Goal: Transaction & Acquisition: Purchase product/service

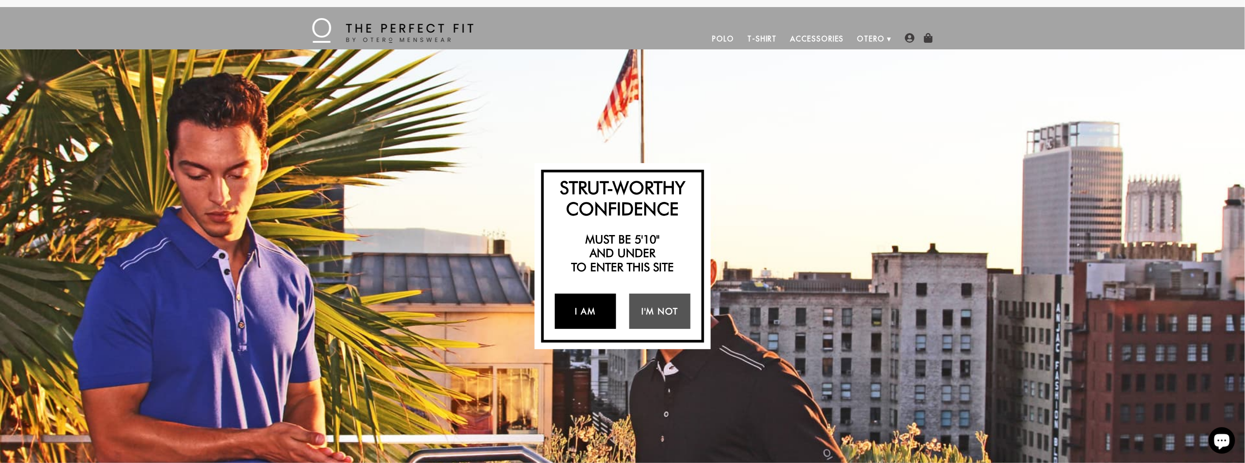
click at [572, 306] on link "I Am" at bounding box center [585, 310] width 61 height 35
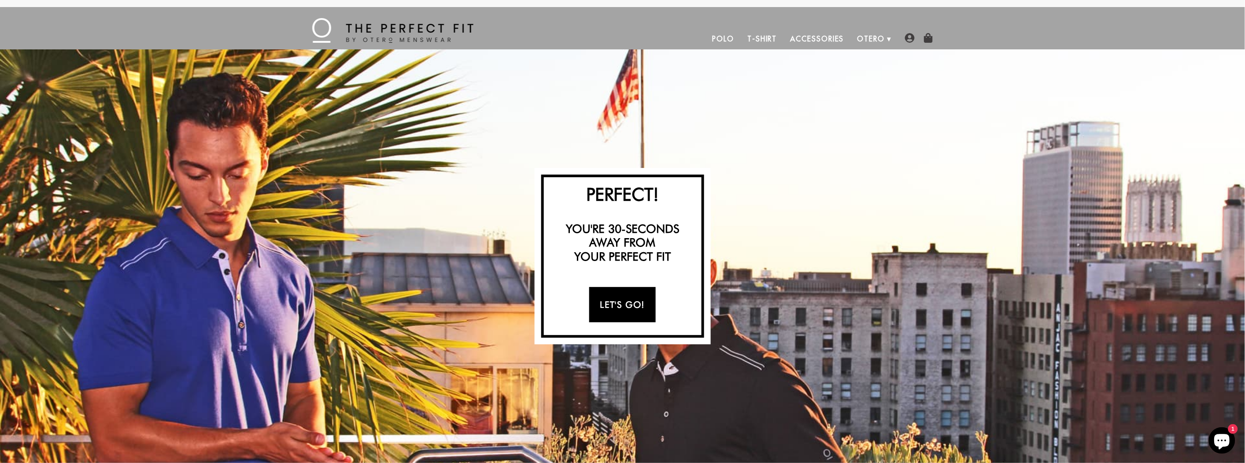
click at [626, 313] on link "Let's Go!" at bounding box center [622, 304] width 67 height 35
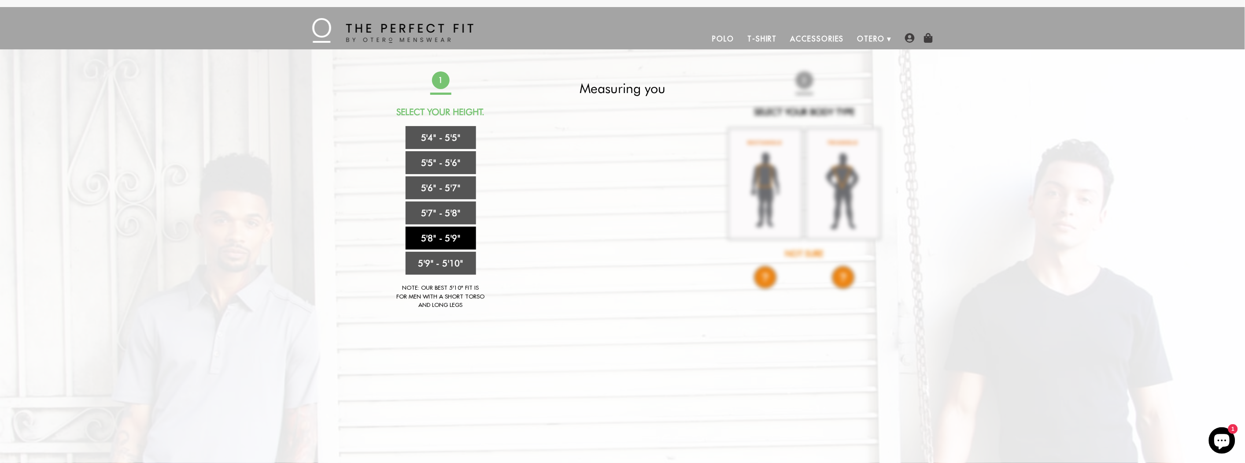
click at [446, 237] on link "5'8" - 5'9"" at bounding box center [441, 237] width 70 height 23
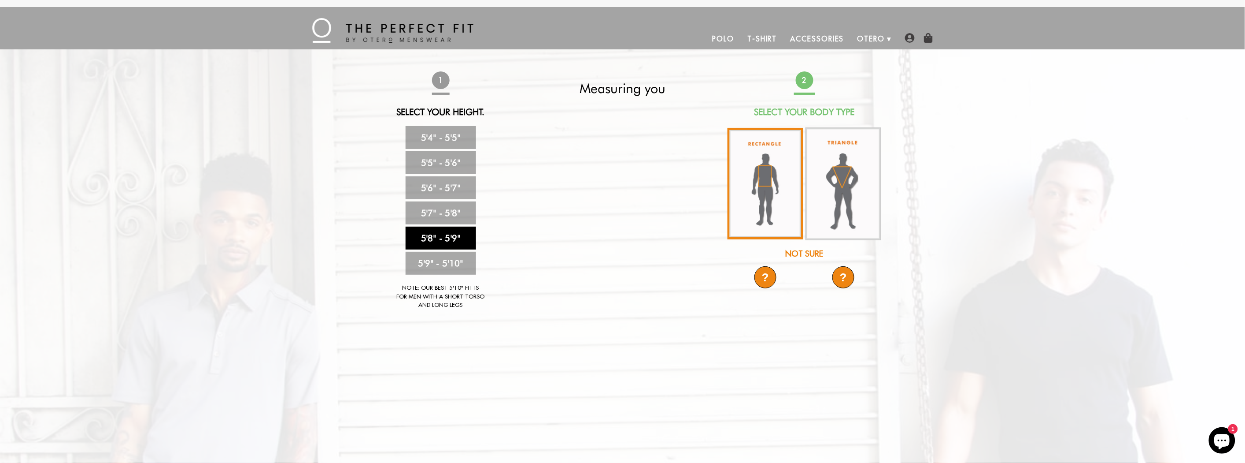
click at [761, 186] on img at bounding box center [766, 183] width 76 height 111
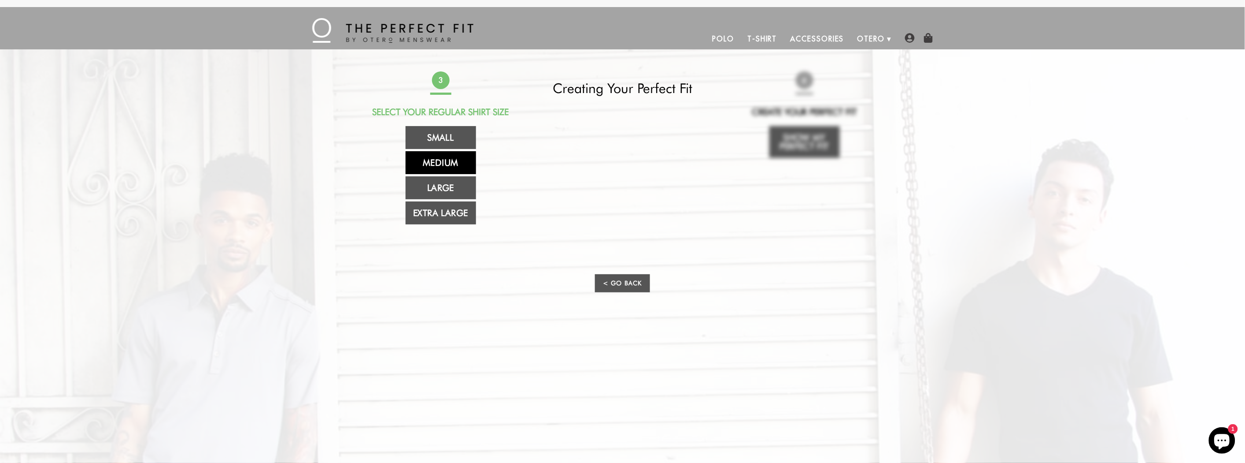
click at [436, 165] on link "Medium" at bounding box center [441, 162] width 70 height 23
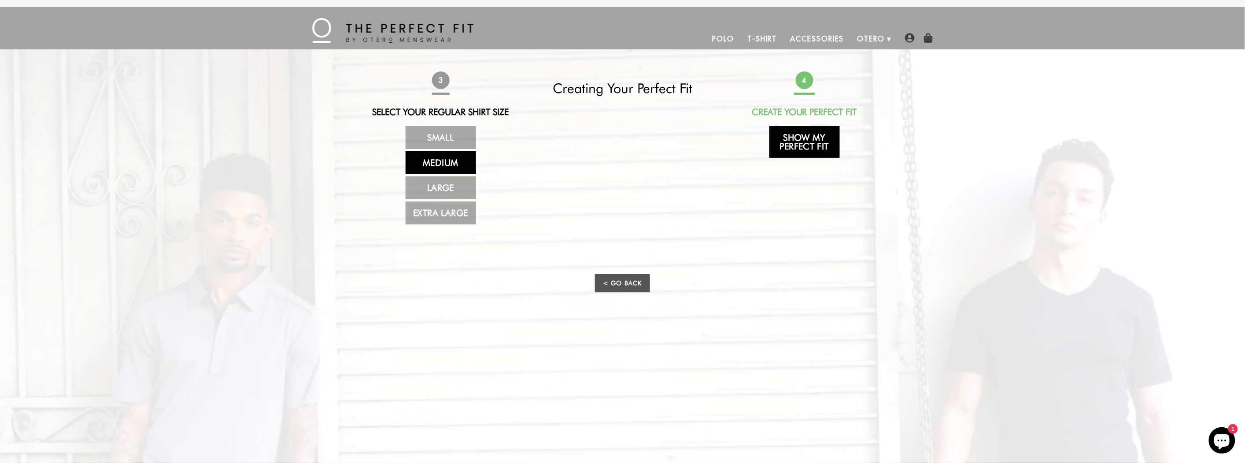
click at [792, 140] on link "Show My Perfect Fit" at bounding box center [805, 142] width 70 height 32
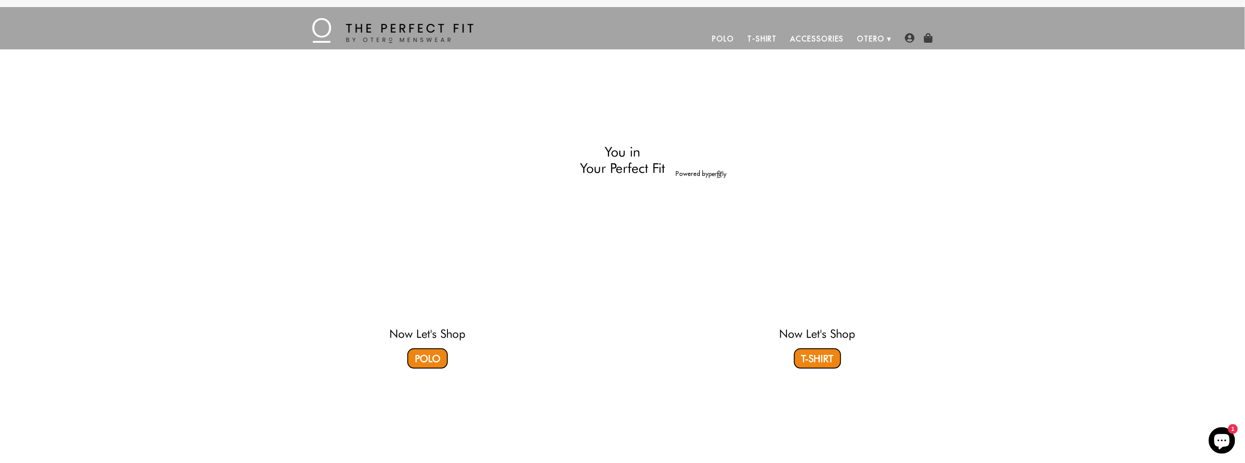
select select "58-59"
select select "M"
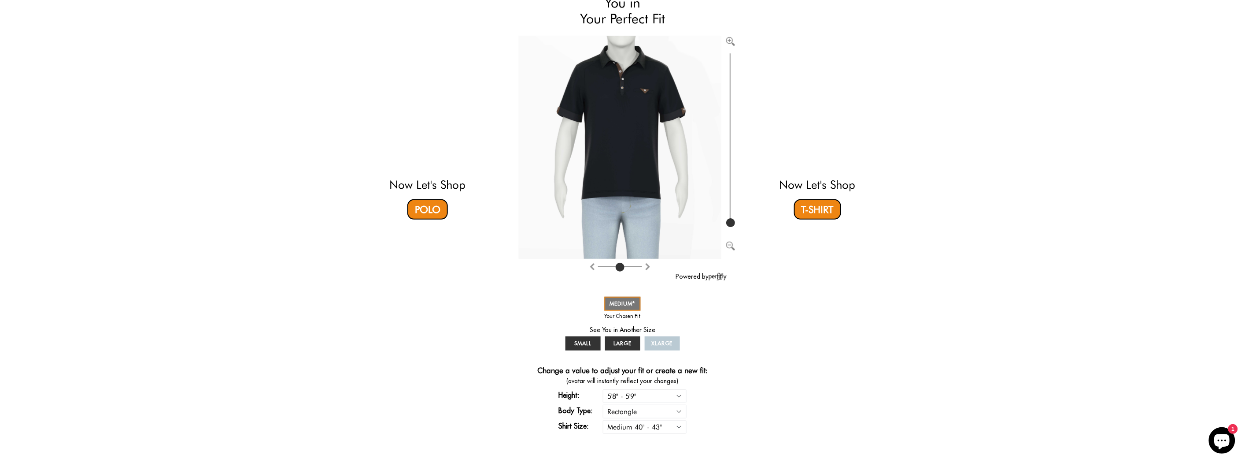
scroll to position [98, 0]
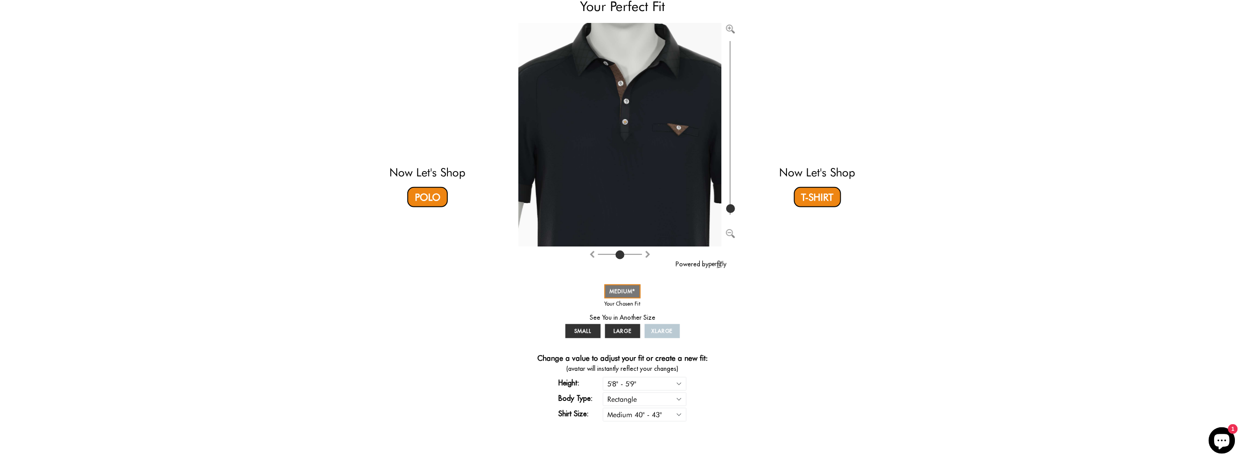
type input "100"
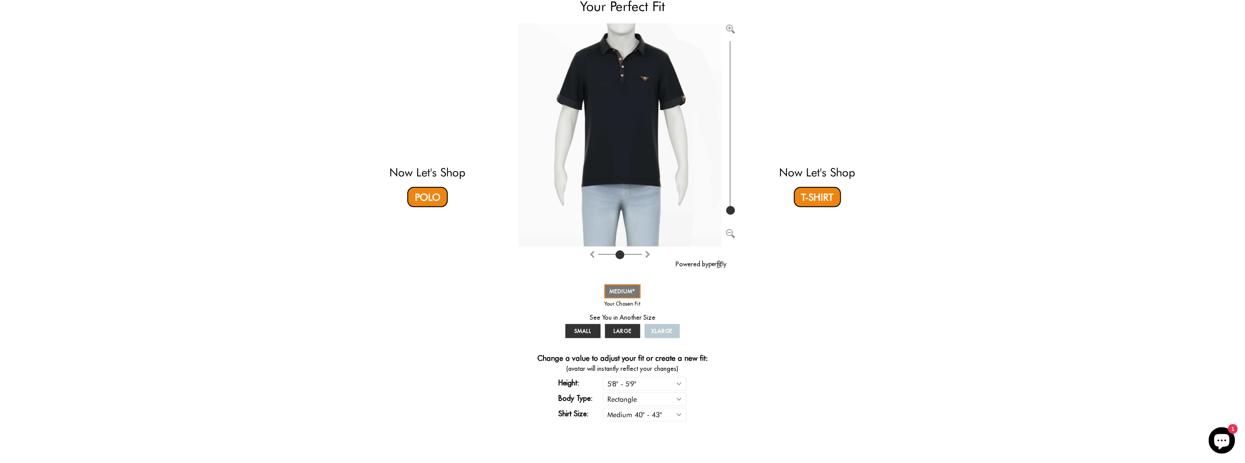
drag, startPoint x: 729, startPoint y: 210, endPoint x: 736, endPoint y: 233, distance: 24.3
click at [735, 217] on input "range" at bounding box center [730, 128] width 9 height 178
click at [802, 116] on video at bounding box center [817, 91] width 263 height 131
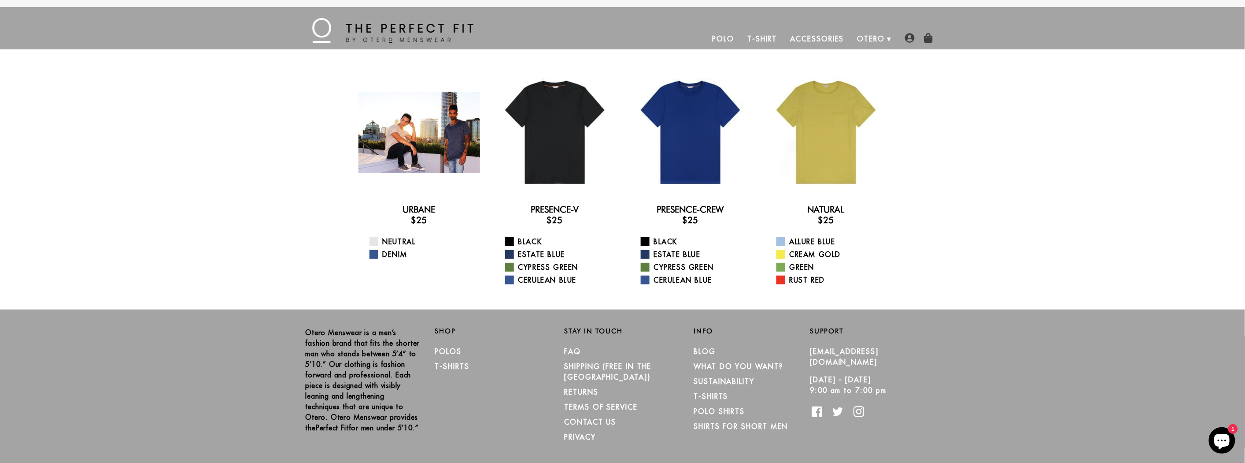
click at [423, 141] on div at bounding box center [420, 132] width 122 height 122
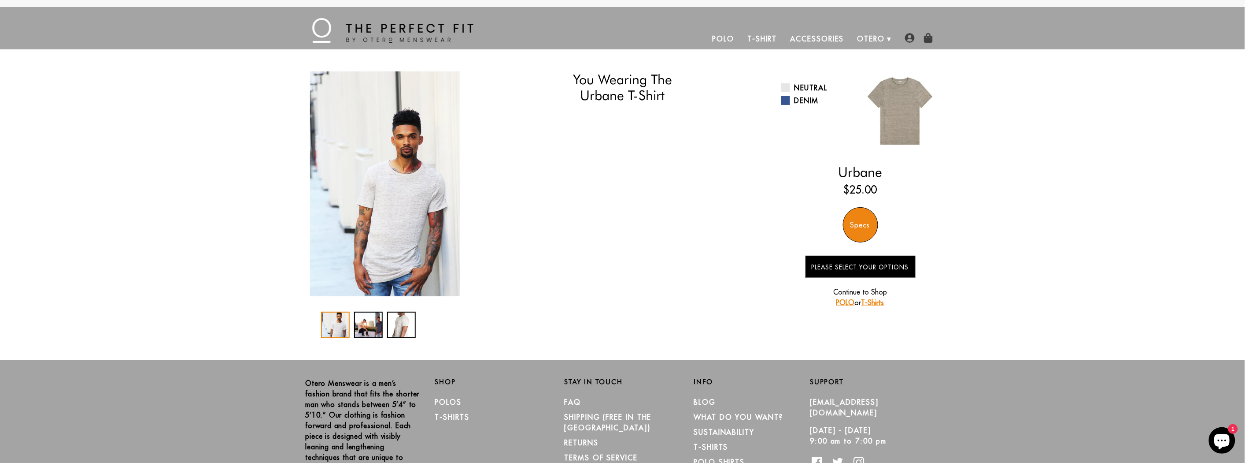
select select "58-59"
select select "M"
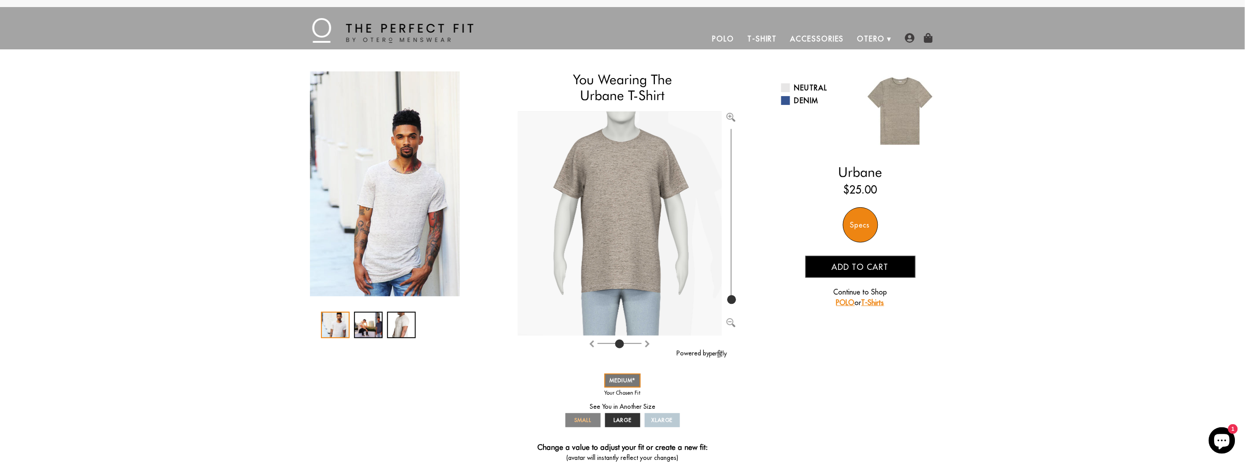
click at [585, 420] on span "SMALL" at bounding box center [582, 419] width 17 height 7
